Goal: Register for event/course

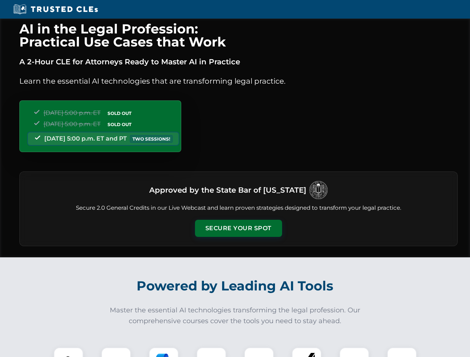
click at [238, 229] on button "Secure Your Spot" at bounding box center [238, 228] width 87 height 17
click at [69, 353] on img at bounding box center [69, 363] width 22 height 22
click at [116, 353] on div at bounding box center [116, 363] width 30 height 30
click at [164, 353] on div at bounding box center [164, 363] width 30 height 30
click at [211, 353] on img at bounding box center [211, 362] width 21 height 21
